Goal: Communication & Community: Answer question/provide support

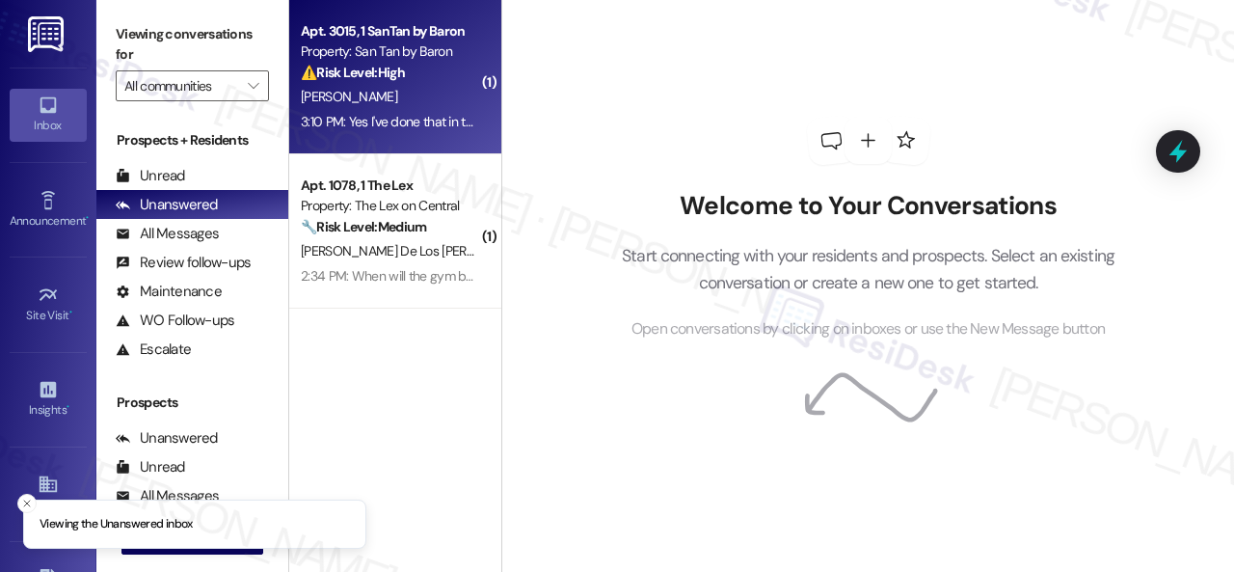
click at [405, 101] on div "[PERSON_NAME]" at bounding box center [390, 97] width 182 height 24
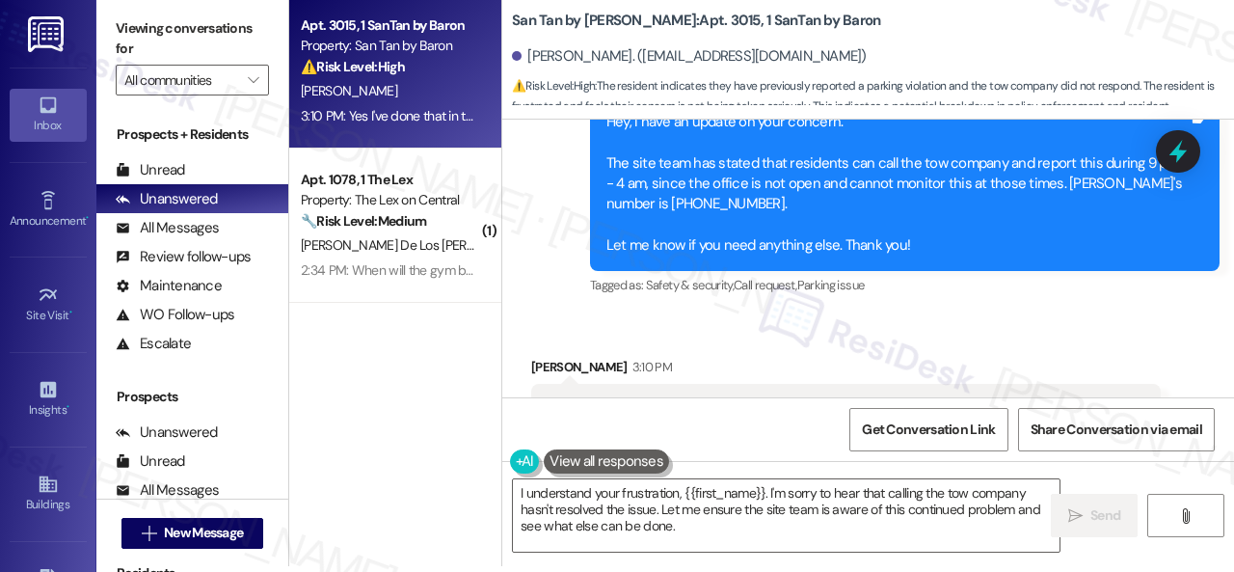
scroll to position [4308, 0]
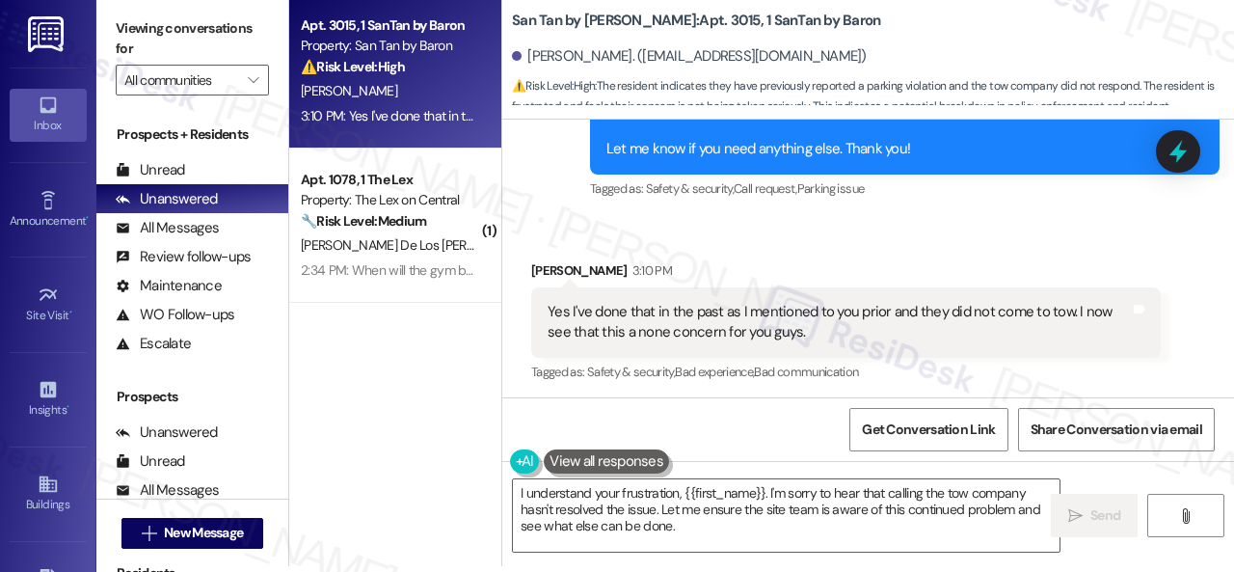
click at [420, 464] on div "Apt. 3015, 1 SanTan by Baron Property: San Tan by Baron ⚠️ Risk Level: High The…" at bounding box center [761, 280] width 945 height 572
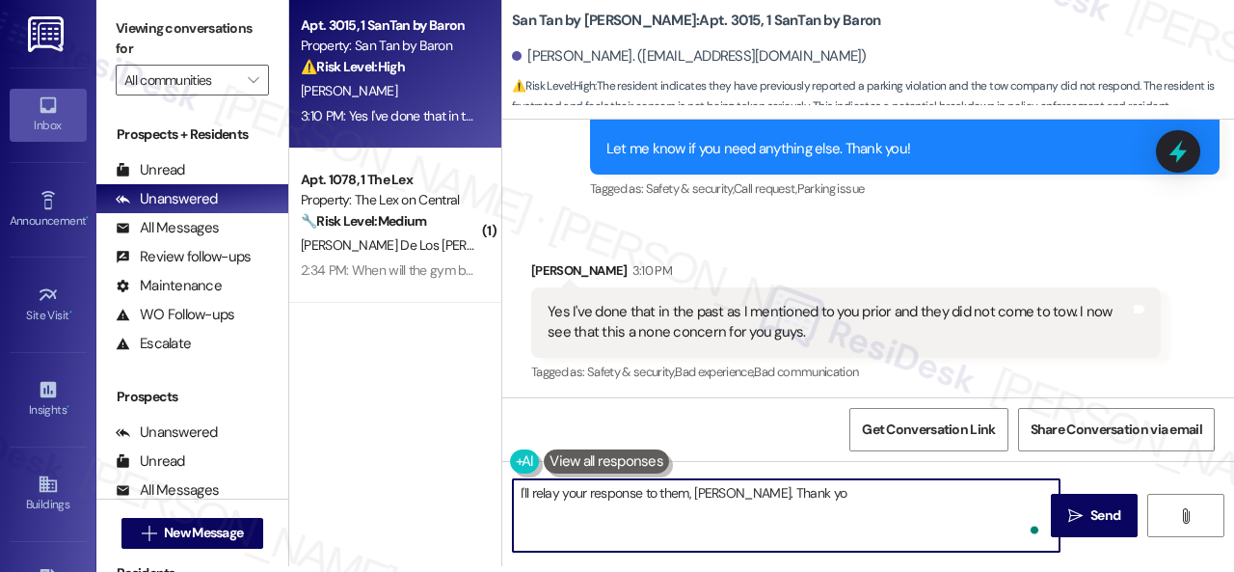
type textarea "I'll relay your response to them, [PERSON_NAME]. Thank you"
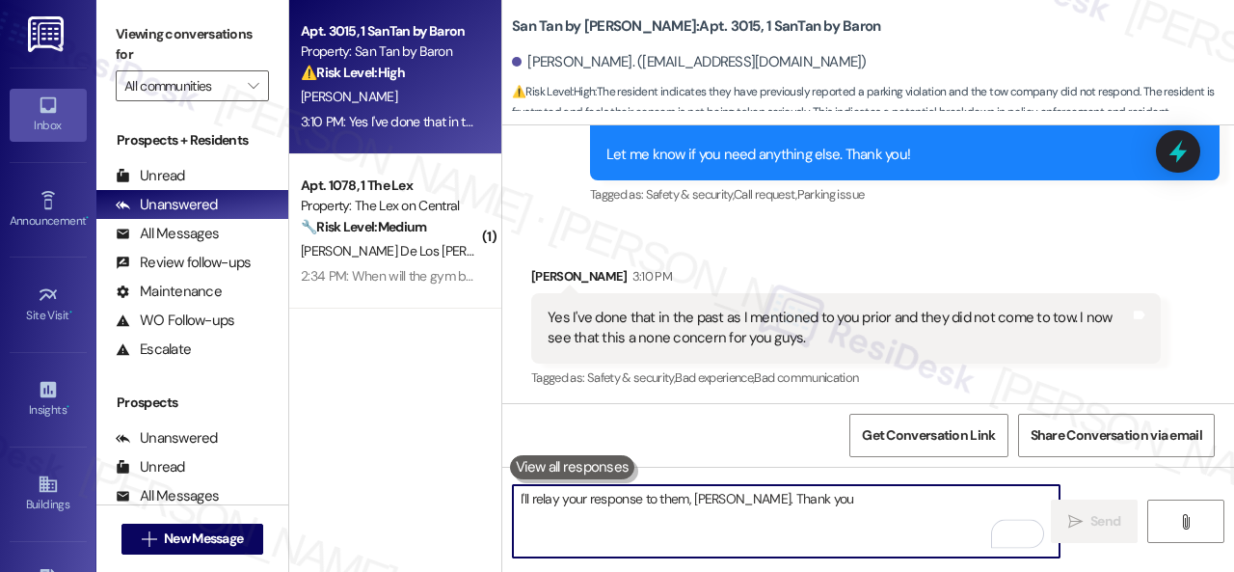
scroll to position [4307, 0]
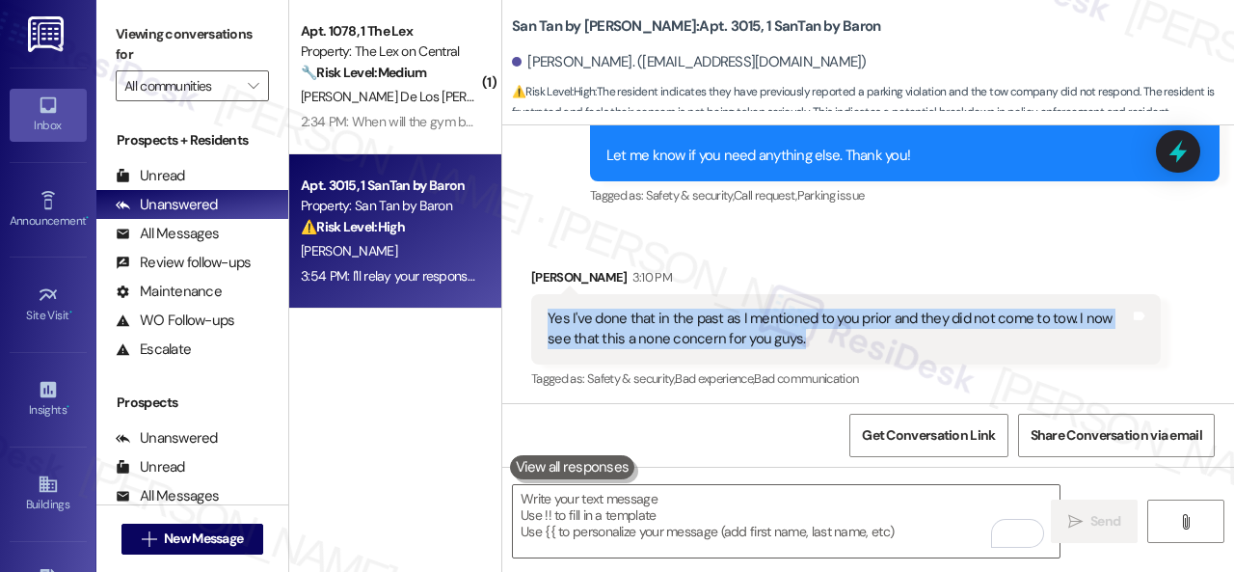
drag, startPoint x: 547, startPoint y: 319, endPoint x: 799, endPoint y: 330, distance: 251.8
click at [799, 330] on div "Yes I've done that in the past as I mentioned to you prior and they did not com…" at bounding box center [838, 328] width 582 height 41
copy div "Yes I've done that in the past as I mentioned to you prior and they did not com…"
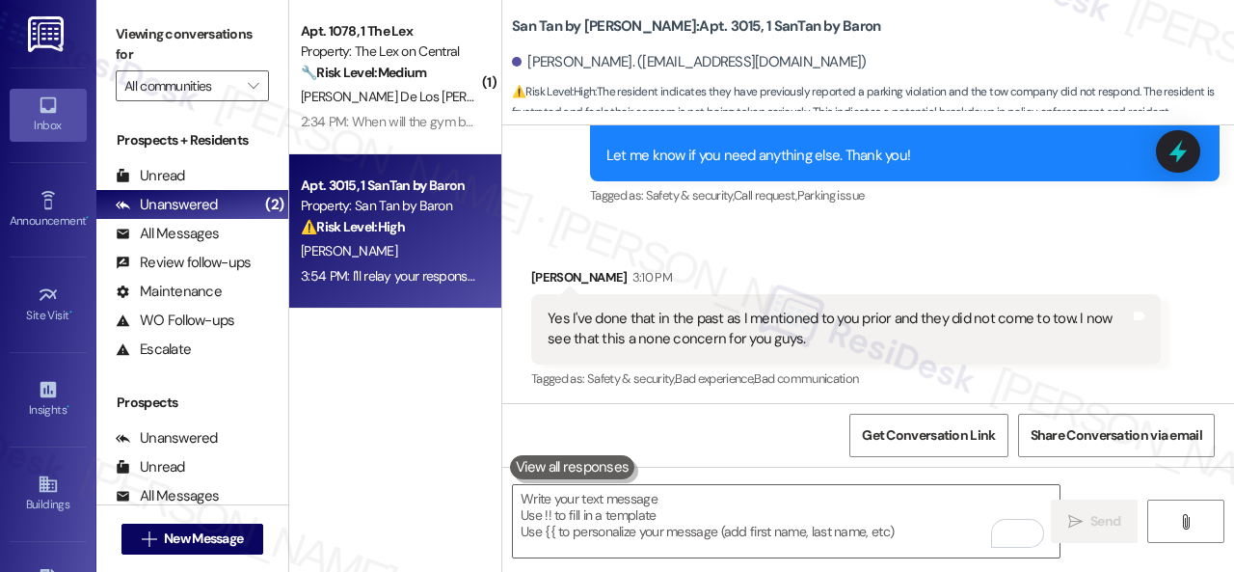
click at [665, 28] on b "San Tan by Baron: Apt. 3015, 1 SanTan by Baron" at bounding box center [696, 26] width 368 height 20
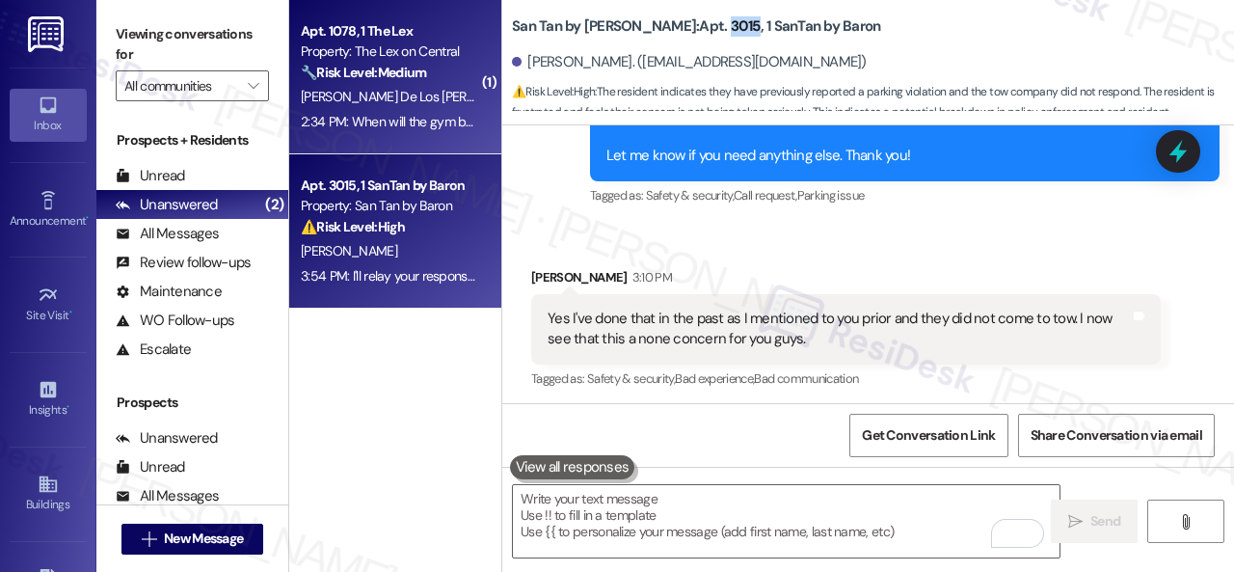
copy b "3015"
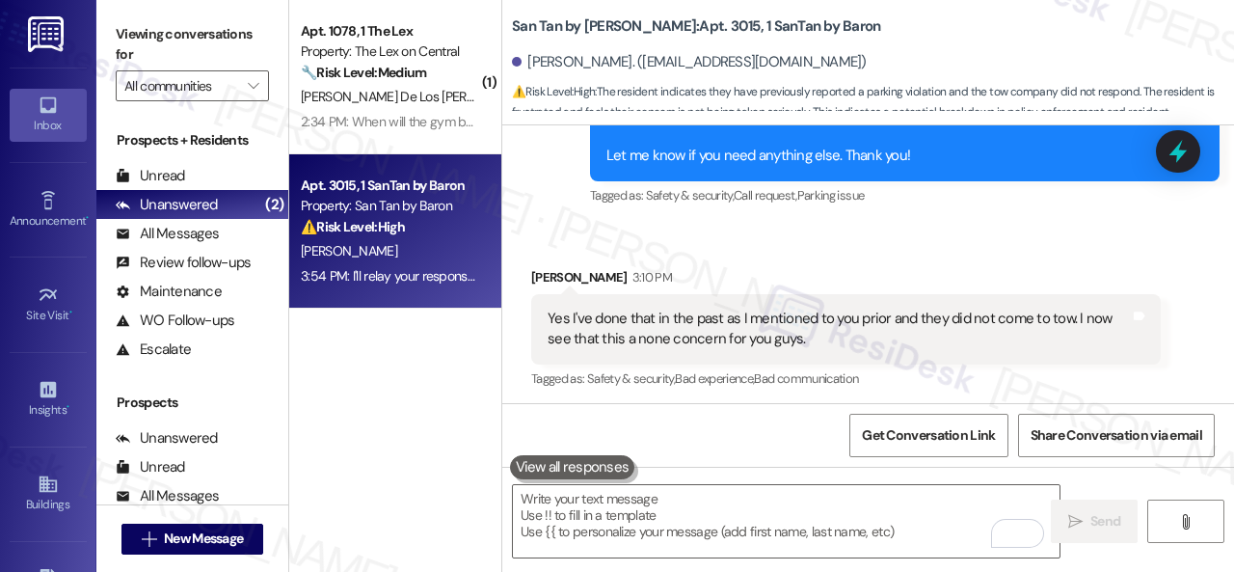
click at [393, 90] on div "[PERSON_NAME] De Los [PERSON_NAME]" at bounding box center [390, 97] width 182 height 24
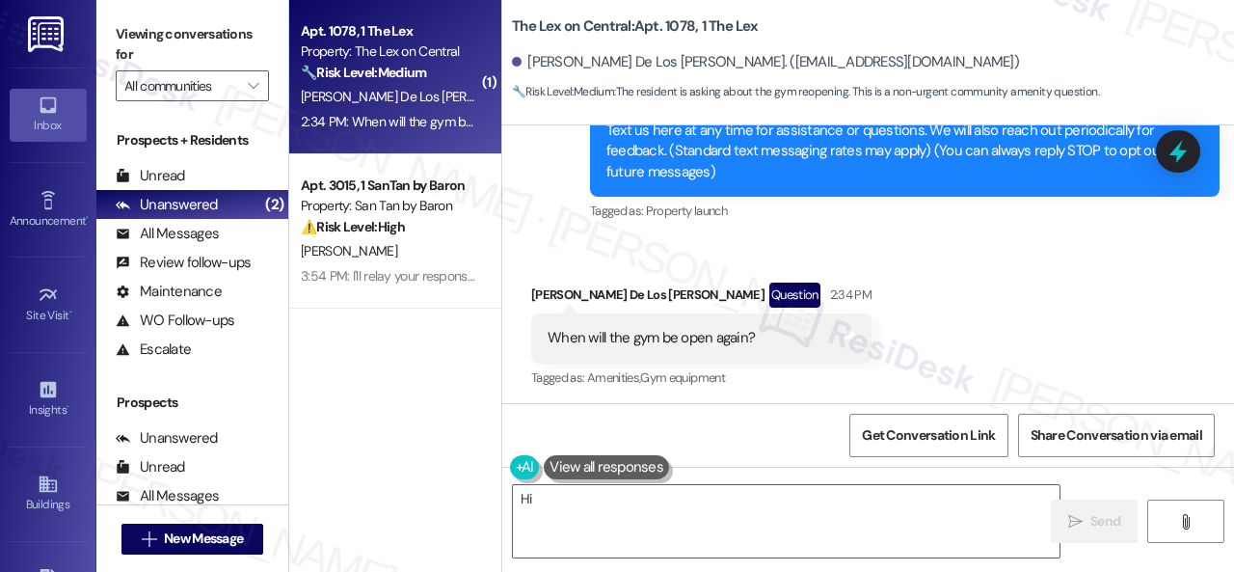
scroll to position [262, 0]
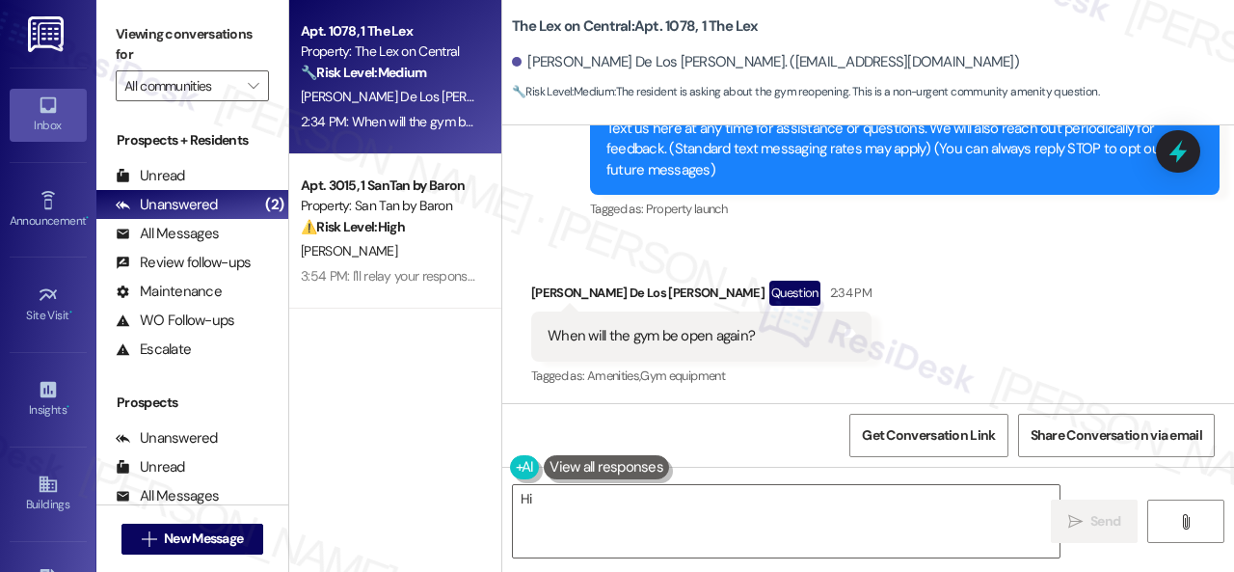
click at [911, 255] on div "Received via SMS [PERSON_NAME] De Los [PERSON_NAME] Question 2:34 PM When will …" at bounding box center [868, 320] width 732 height 167
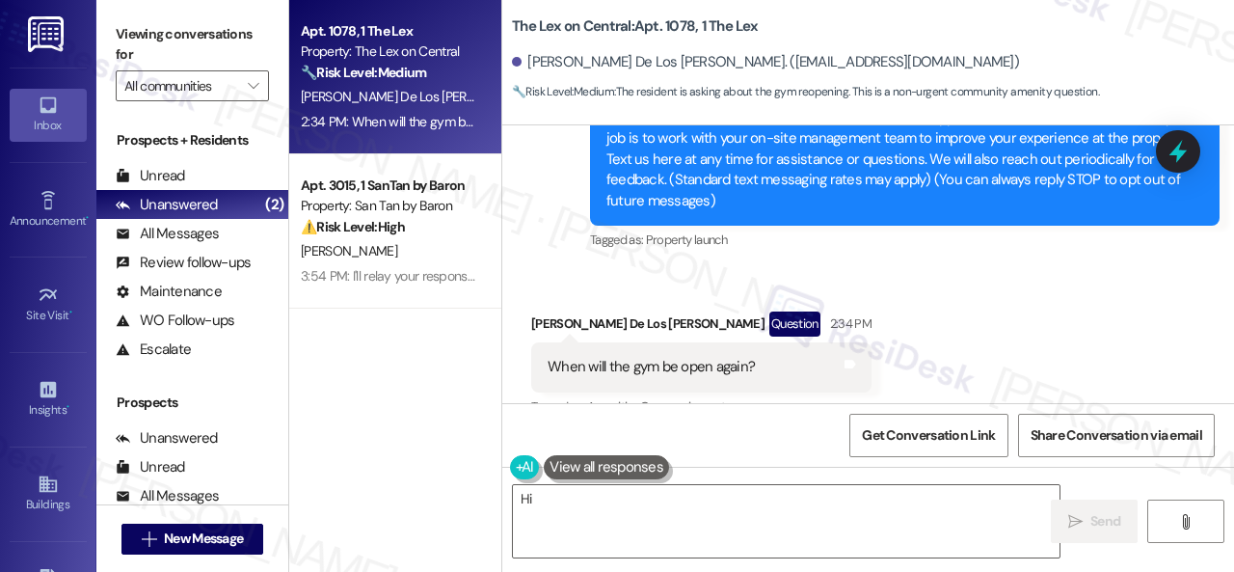
scroll to position [264, 0]
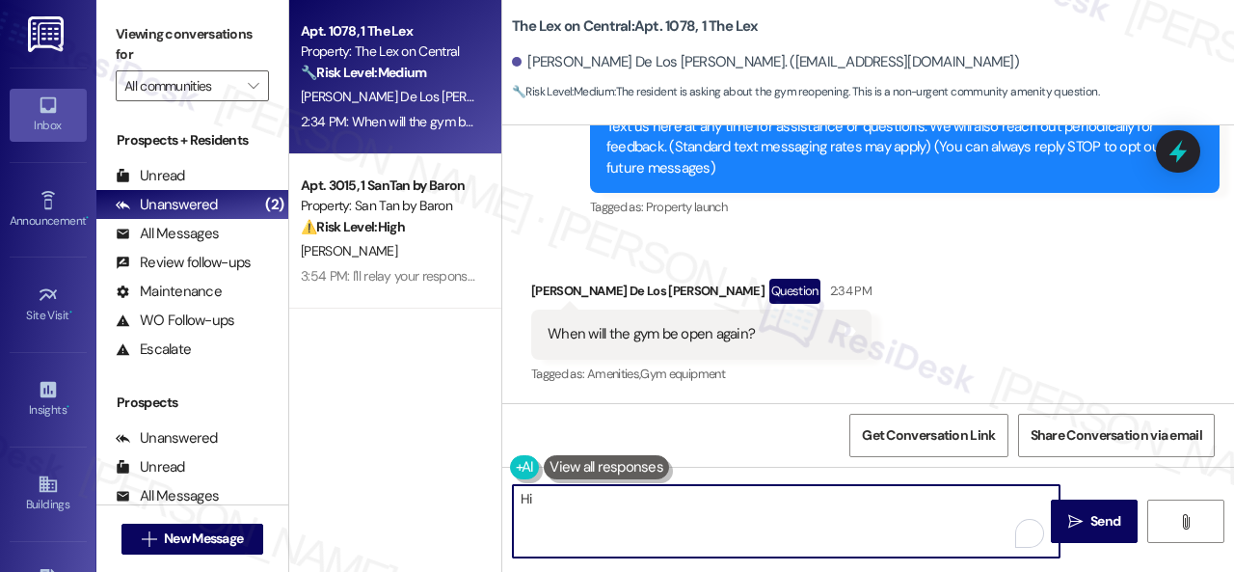
drag, startPoint x: 621, startPoint y: 494, endPoint x: 628, endPoint y: 518, distance: 24.4
click at [628, 518] on textarea "Hi {{first_name}}! I'm on it! I will find out when the gym will be open again a…" at bounding box center [786, 521] width 546 height 72
paste textarea "I will forward your inquiry to the site team and get back to you as soon as I r…"
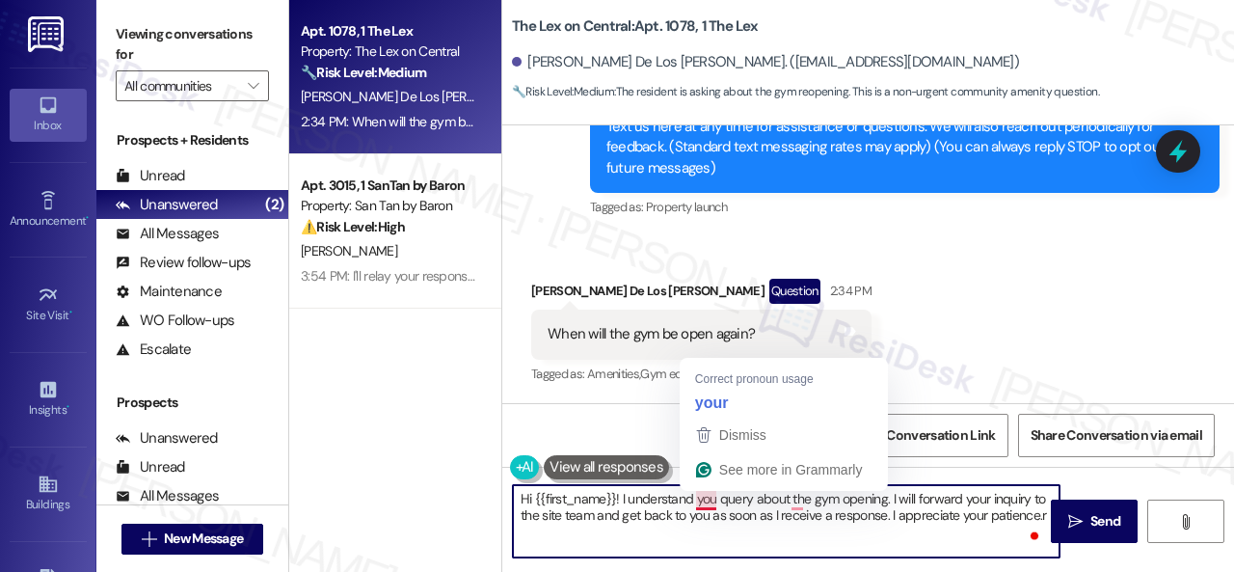
click at [715, 503] on textarea "Hi {{first_name}}! I understand you query about the gym opening. I will forward…" at bounding box center [786, 521] width 546 height 72
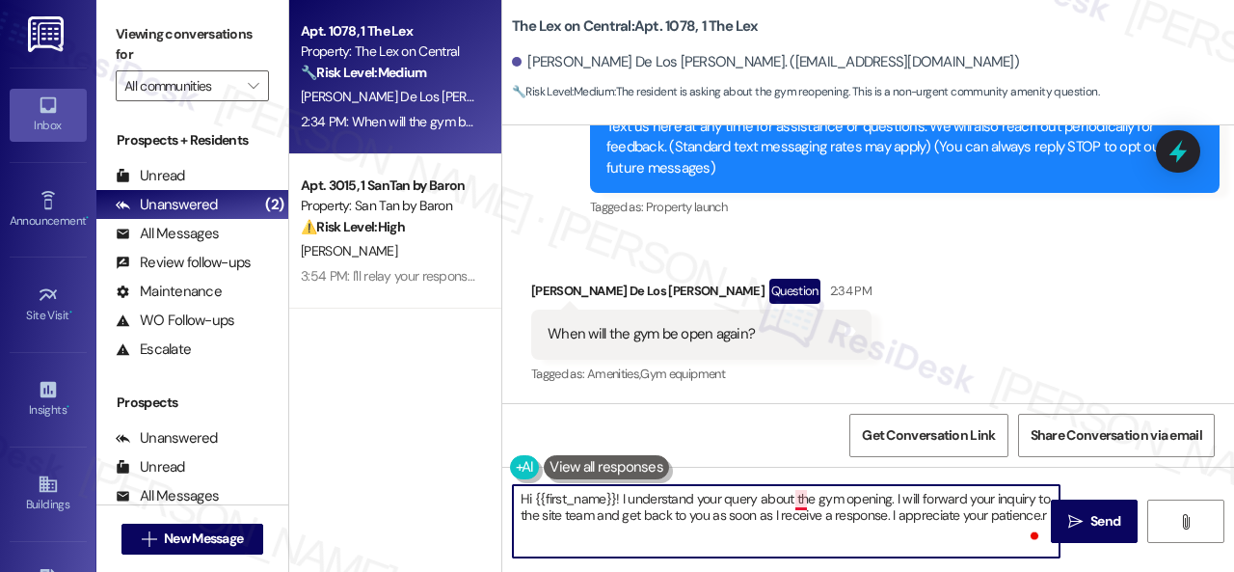
click at [802, 499] on textarea "Hi {{first_name}}! I understand your query about the gym opening. I will forwar…" at bounding box center [786, 521] width 546 height 72
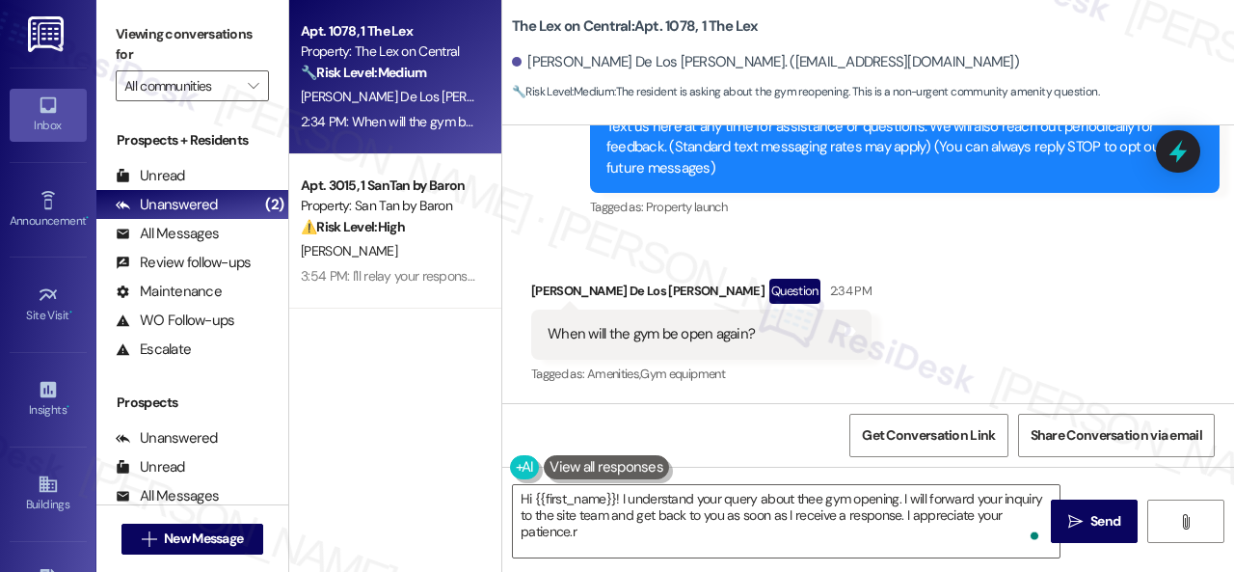
click at [809, 363] on div "Received via SMS [PERSON_NAME] De Los [PERSON_NAME] Question 2:34 PM When will …" at bounding box center [868, 318] width 732 height 167
click at [798, 501] on textarea "Hi {{first_name}}! I understand your query about thee gym opening. I will forwa…" at bounding box center [786, 521] width 546 height 72
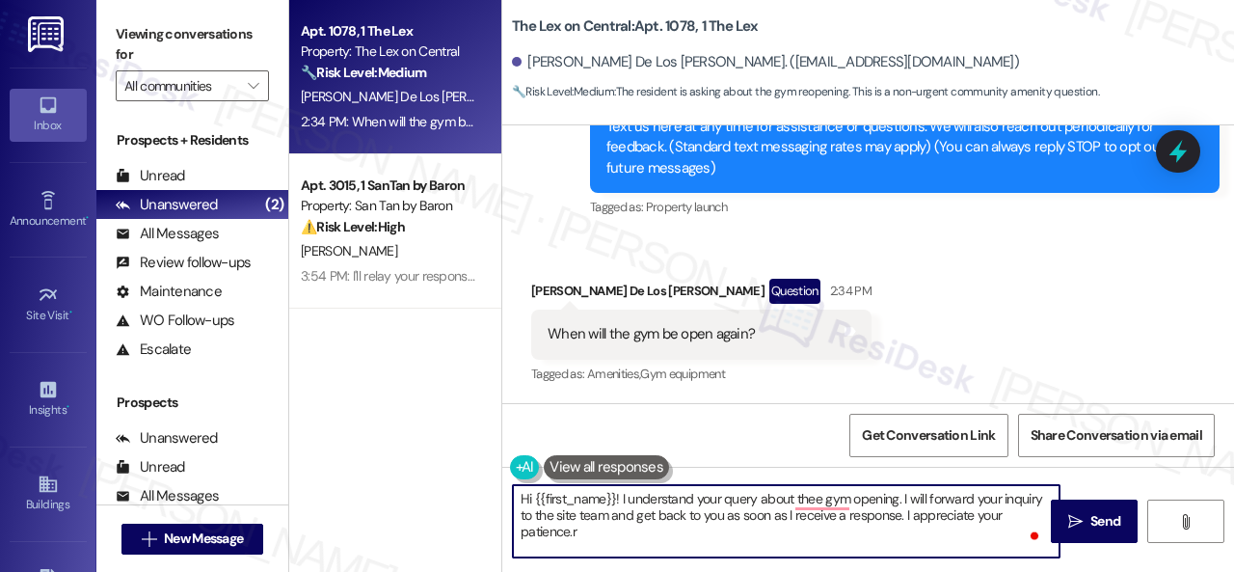
click at [798, 501] on textarea "Hi {{first_name}}! I understand your query about thee gym opening. I will forwa…" at bounding box center [786, 521] width 546 height 72
click at [879, 543] on textarea "Hi {{first_name}}! I understand your query about the gym opening. I will forwar…" at bounding box center [786, 521] width 546 height 72
type textarea "Hi {{first_name}}! I understand your query about the gym opening. I will forwar…"
click at [1100, 532] on button " Send" at bounding box center [1094, 520] width 87 height 43
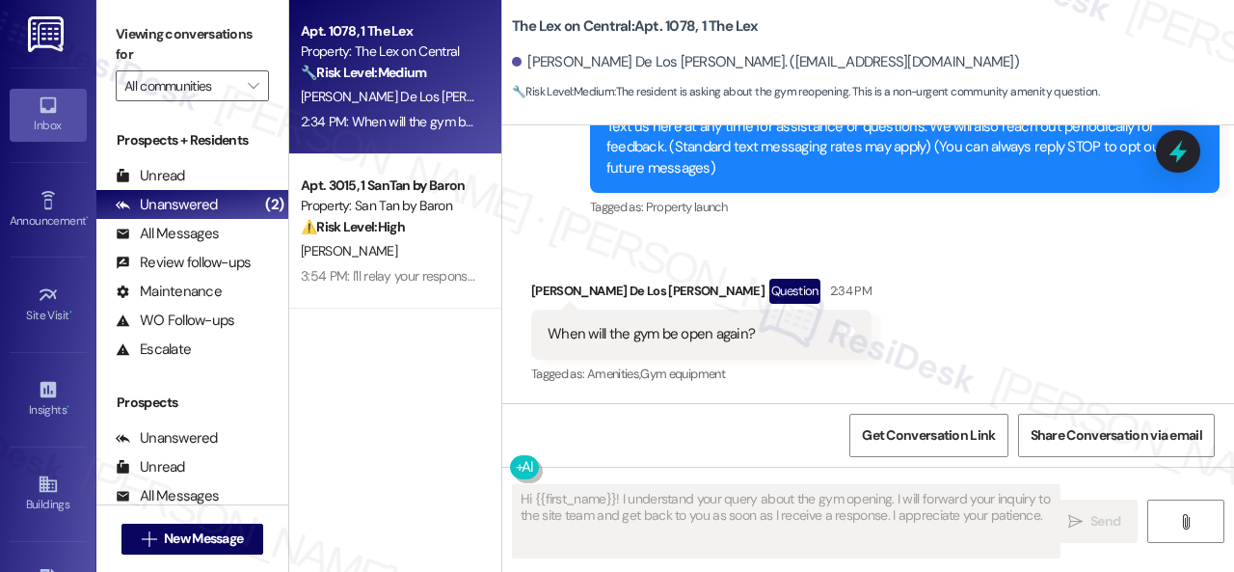
scroll to position [262, 0]
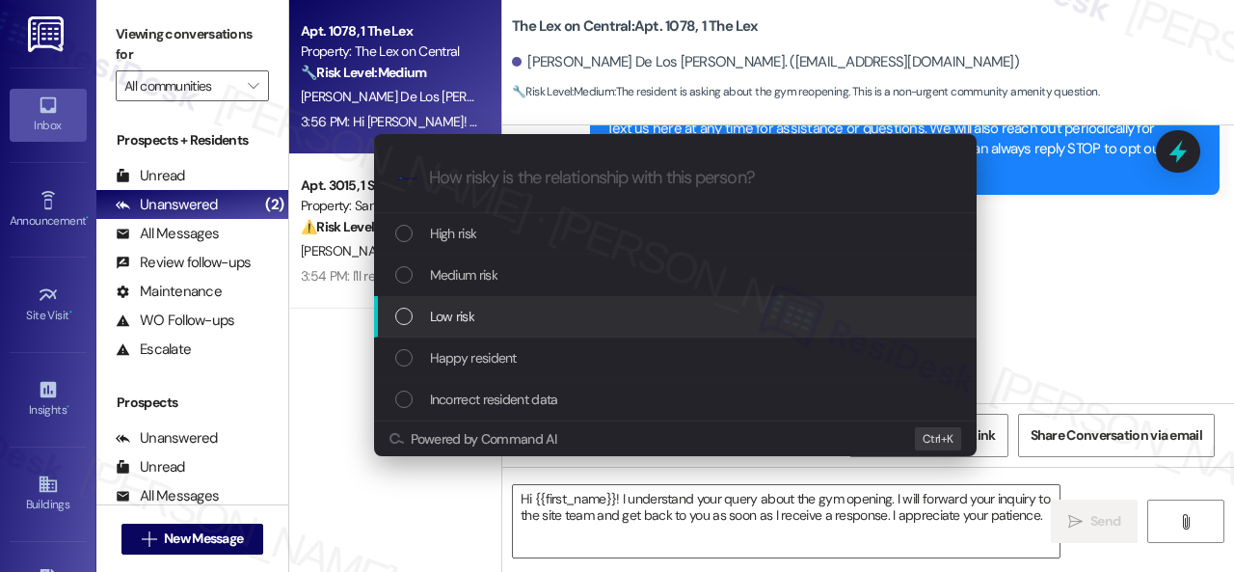
click at [434, 321] on span "Low risk" at bounding box center [452, 316] width 44 height 21
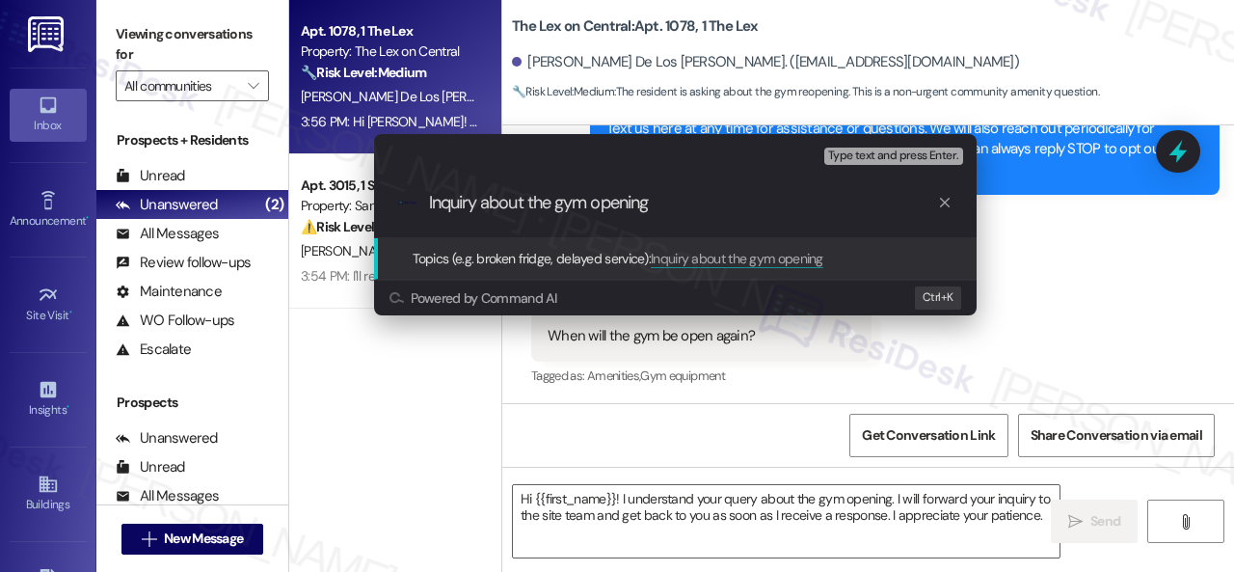
type input "Inquiry about the gym opening."
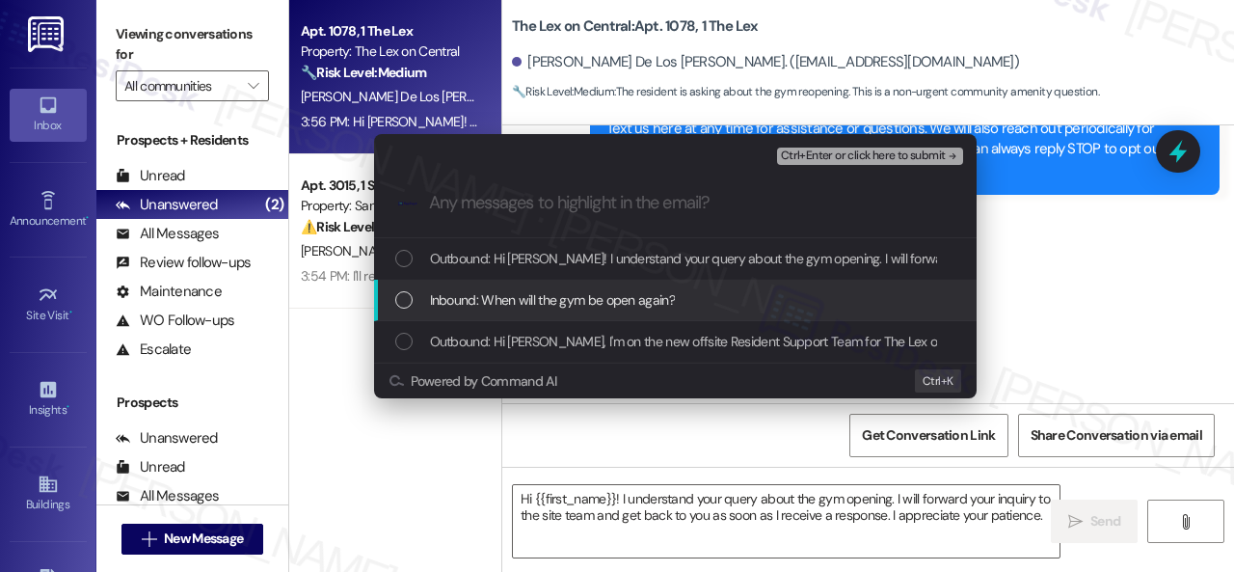
click at [524, 298] on span "Inbound: When will the gym be open again?" at bounding box center [552, 299] width 245 height 21
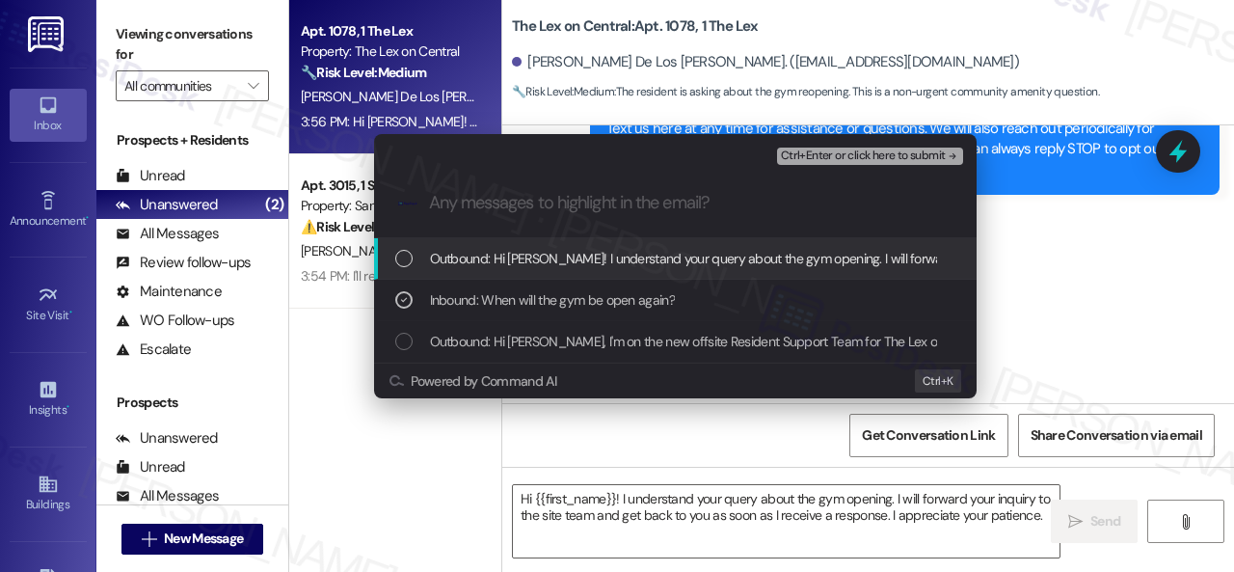
click at [873, 153] on span "Ctrl+Enter or click here to submit" at bounding box center [863, 155] width 165 height 13
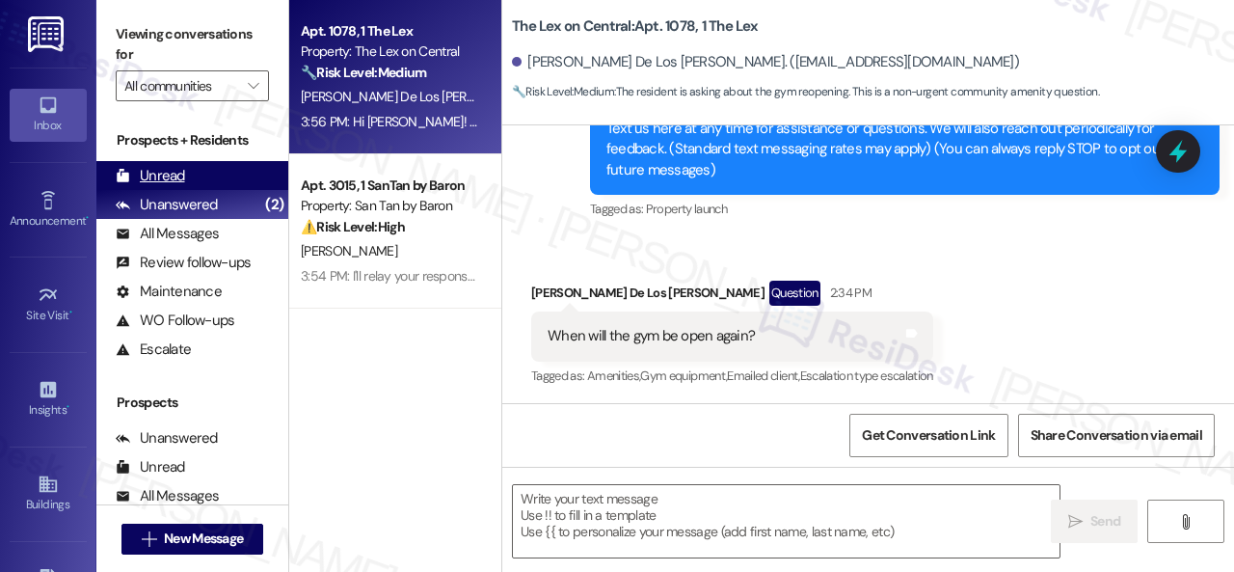
click at [183, 176] on div "Unread (0)" at bounding box center [192, 175] width 192 height 29
